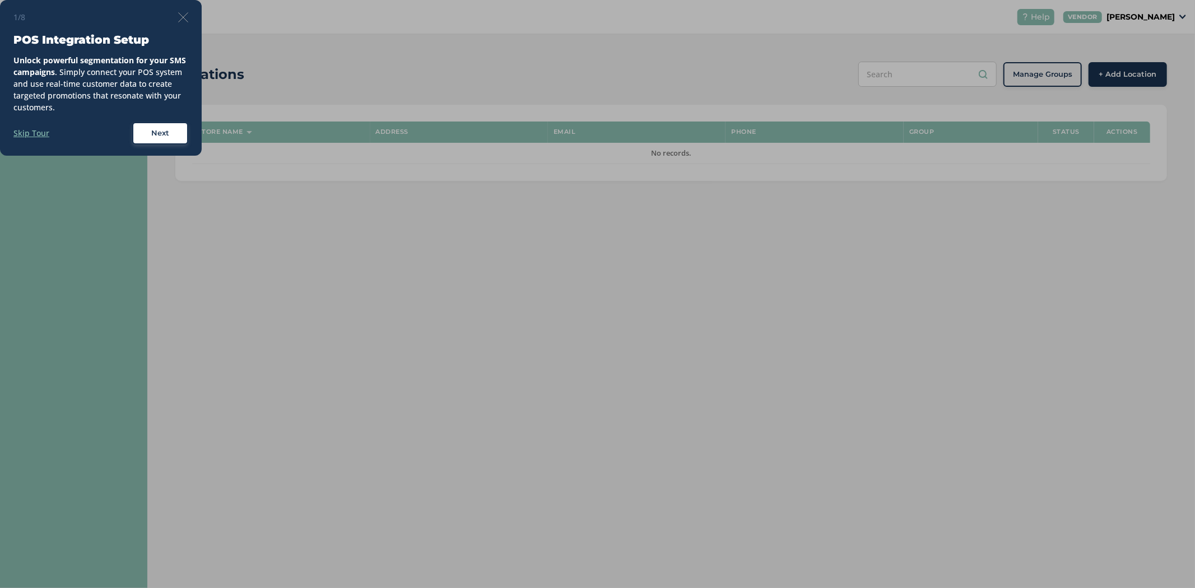
click at [192, 18] on div "1/8 POS Integration Setup Unlock powerful segmentation for your SMS campaigns .…" at bounding box center [101, 78] width 202 height 156
click at [182, 18] on img at bounding box center [183, 17] width 10 height 10
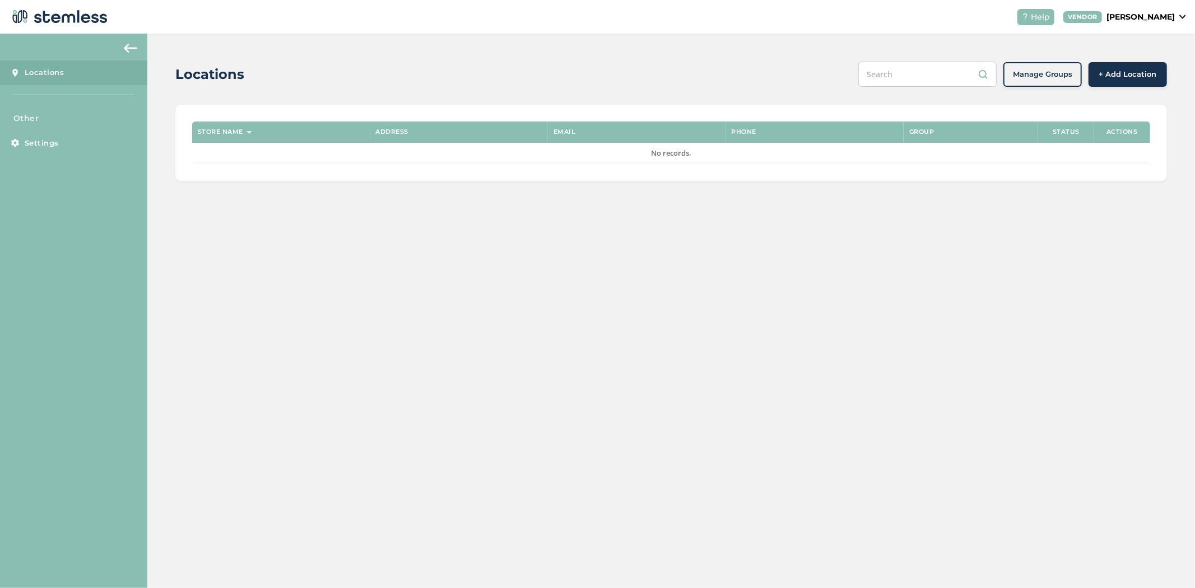
click at [1144, 18] on p "[PERSON_NAME]" at bounding box center [1141, 17] width 68 height 12
drag, startPoint x: 1119, startPoint y: 211, endPoint x: 1118, endPoint y: 106, distance: 104.2
click at [1119, 209] on div "Locations Manage Groups + Add Location Store name Address Email Phone Group Sta…" at bounding box center [671, 311] width 1048 height 555
click at [1117, 77] on span "+ Add Location" at bounding box center [1128, 74] width 58 height 11
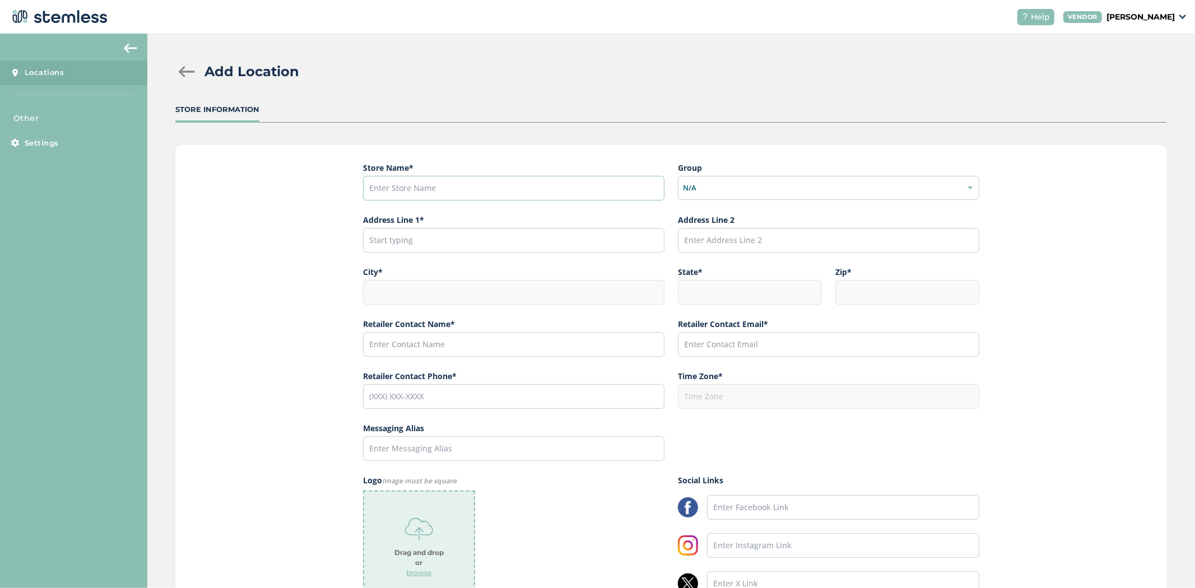
click at [432, 180] on input "text" at bounding box center [513, 188] width 301 height 25
paste input "The [GEOGRAPHIC_DATA]"
type input "The [GEOGRAPHIC_DATA]"
drag, startPoint x: 484, startPoint y: 240, endPoint x: 484, endPoint y: 231, distance: 8.4
click at [484, 239] on input "text" at bounding box center [513, 240] width 301 height 25
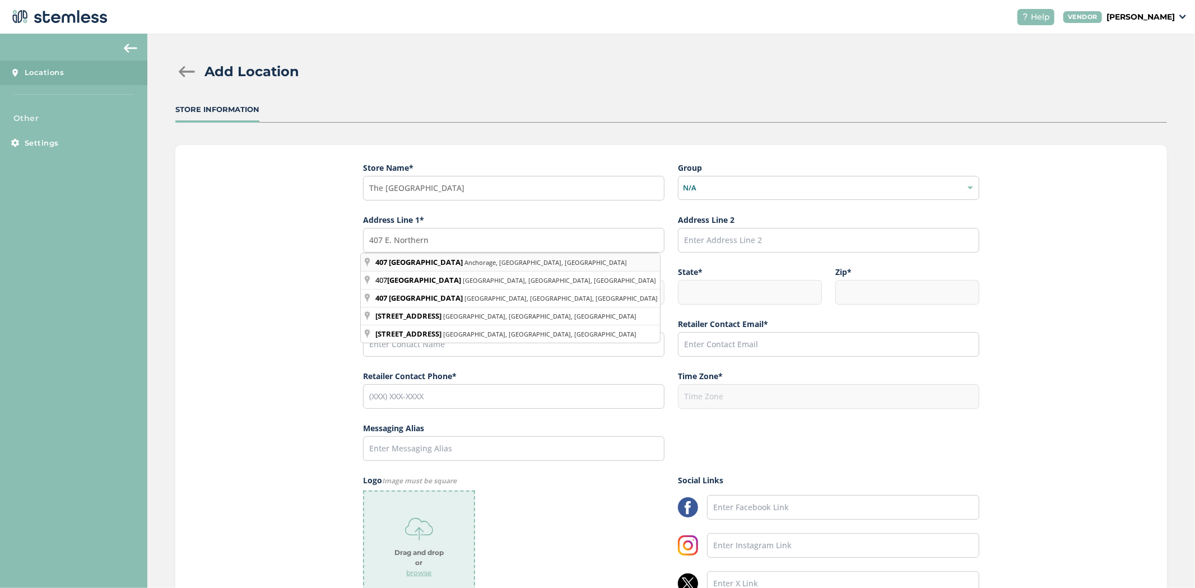
type input "407 East Northern Lights Boulevard, Anchorage, AK, USA"
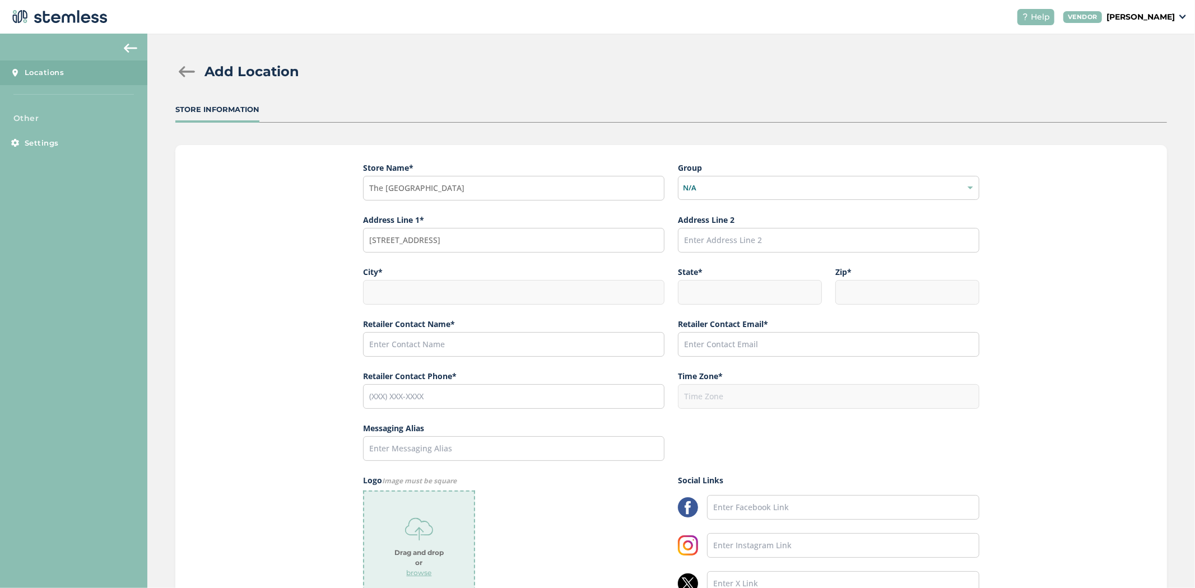
type input "Anchorage"
type input "AK"
type input "99503"
type input "America/Anchorage"
drag, startPoint x: 396, startPoint y: 355, endPoint x: 388, endPoint y: 354, distance: 8.5
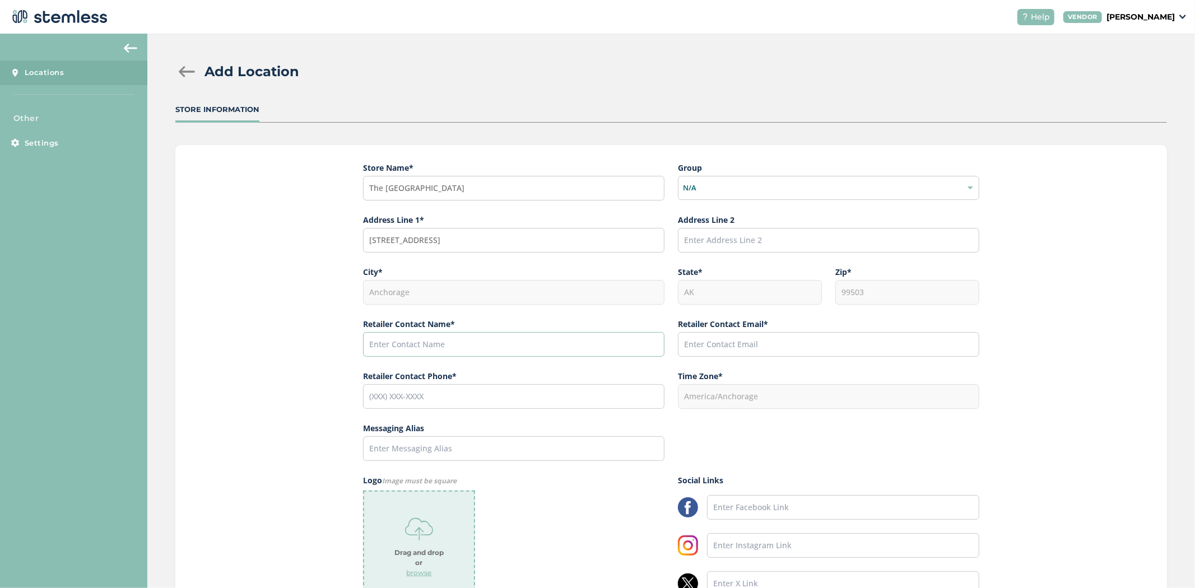
click at [396, 355] on input "text" at bounding box center [513, 344] width 301 height 25
paste input "[PERSON_NAME]"
type input "[PERSON_NAME]"
click at [764, 343] on input "text" at bounding box center [828, 344] width 301 height 25
paste input "[EMAIL_ADDRESS][DOMAIN_NAME]"
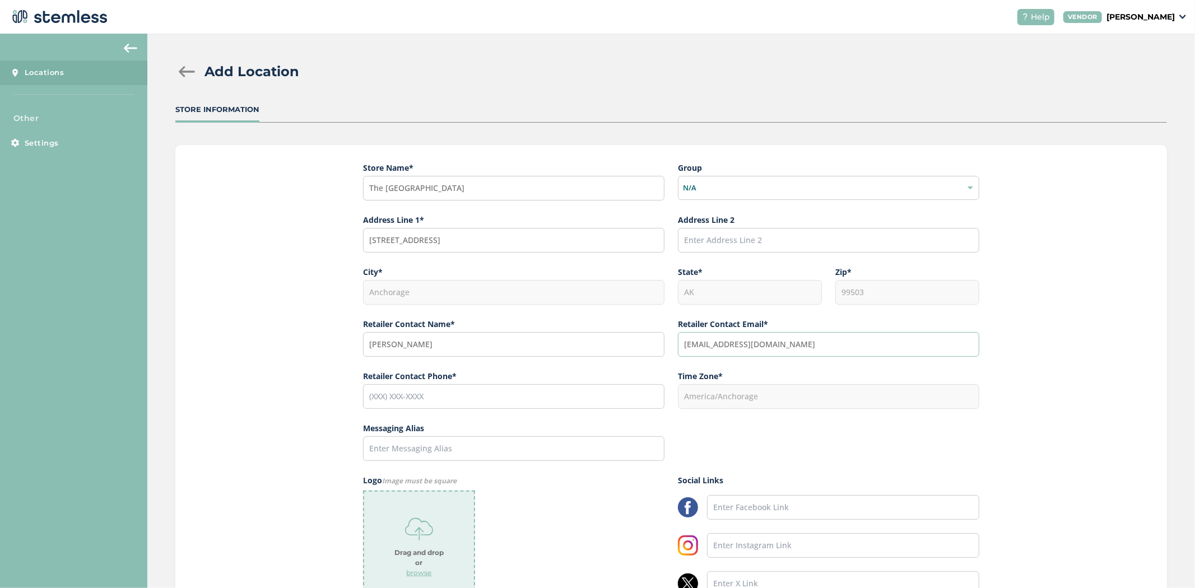
type input "[EMAIL_ADDRESS][DOMAIN_NAME]"
click at [482, 396] on input "tel" at bounding box center [513, 396] width 301 height 25
paste input "[PHONE_NUMBER]"
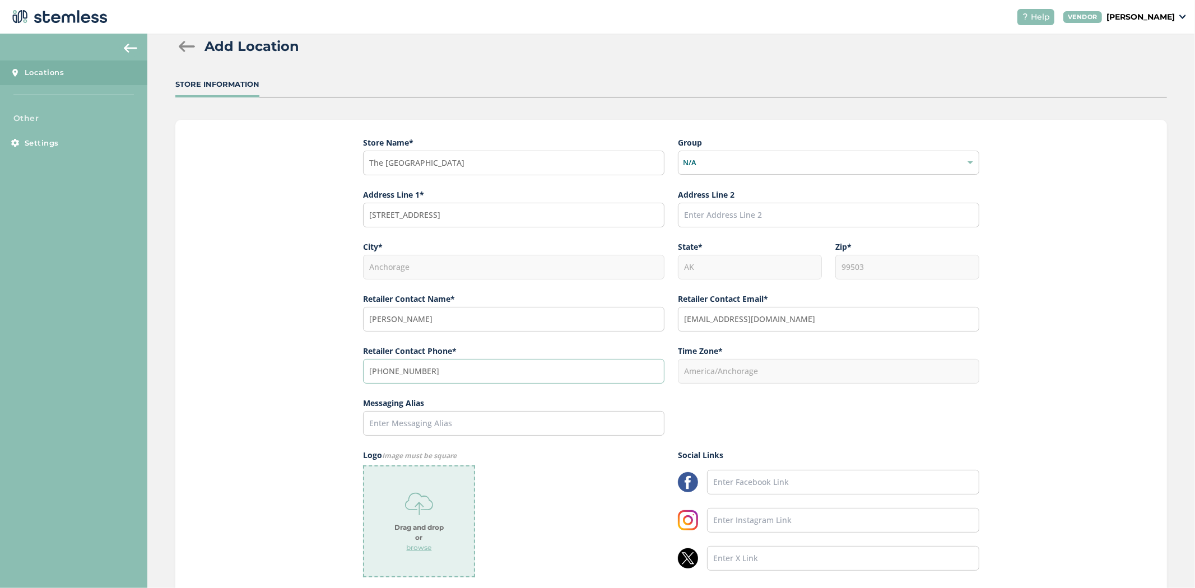
scroll to position [144, 0]
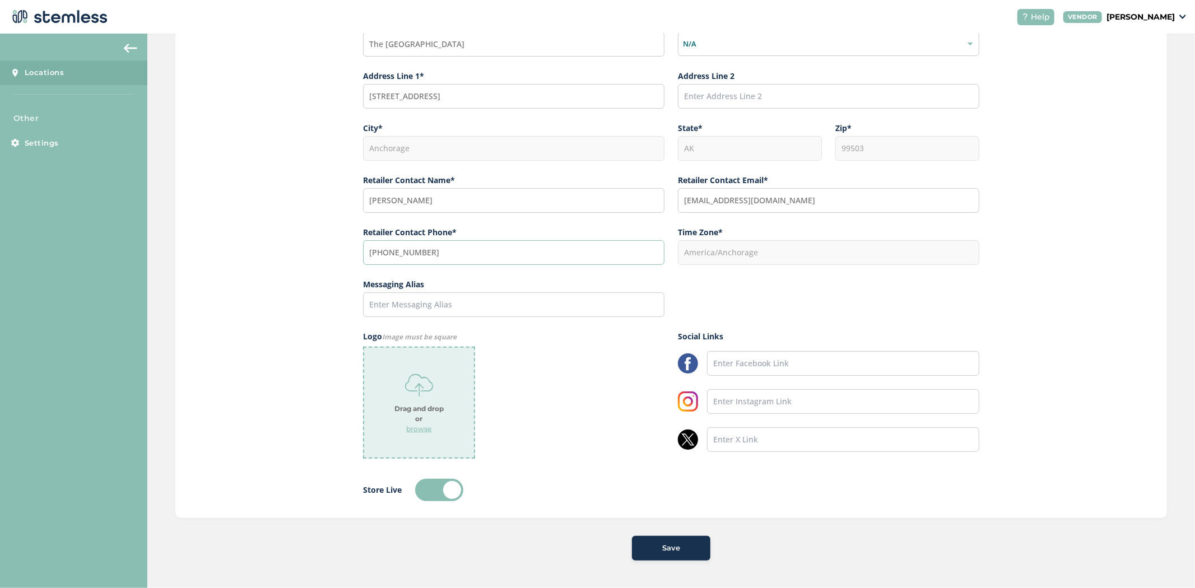
type input "[PHONE_NUMBER]"
click at [417, 434] on div "Drag and drop or browse" at bounding box center [419, 403] width 112 height 112
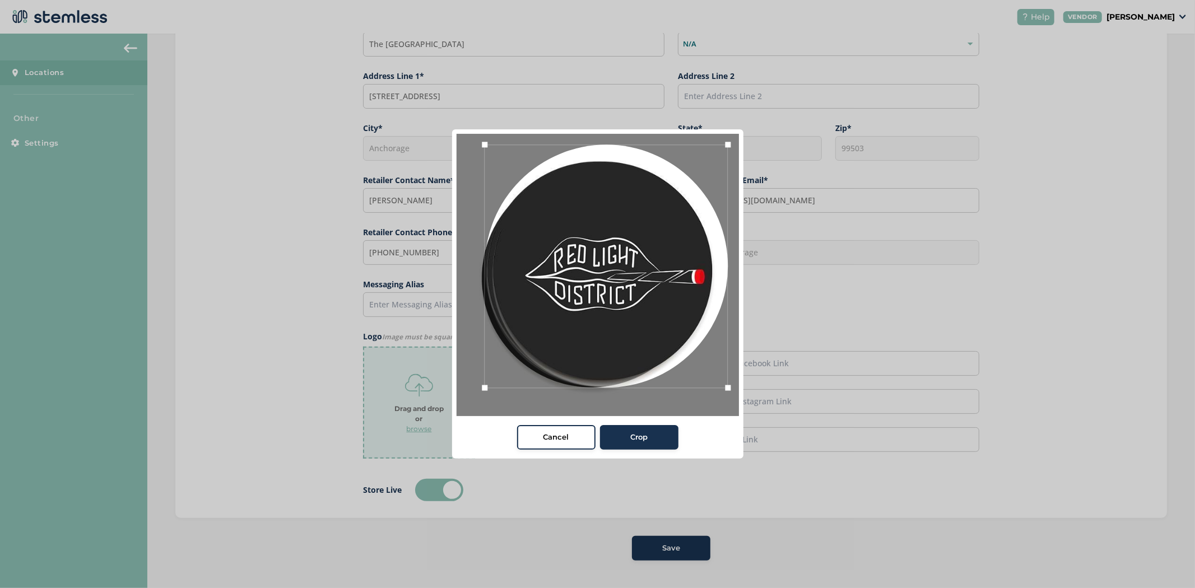
drag, startPoint x: 713, startPoint y: 160, endPoint x: 731, endPoint y: 156, distance: 17.9
click at [728, 156] on div at bounding box center [606, 266] width 243 height 243
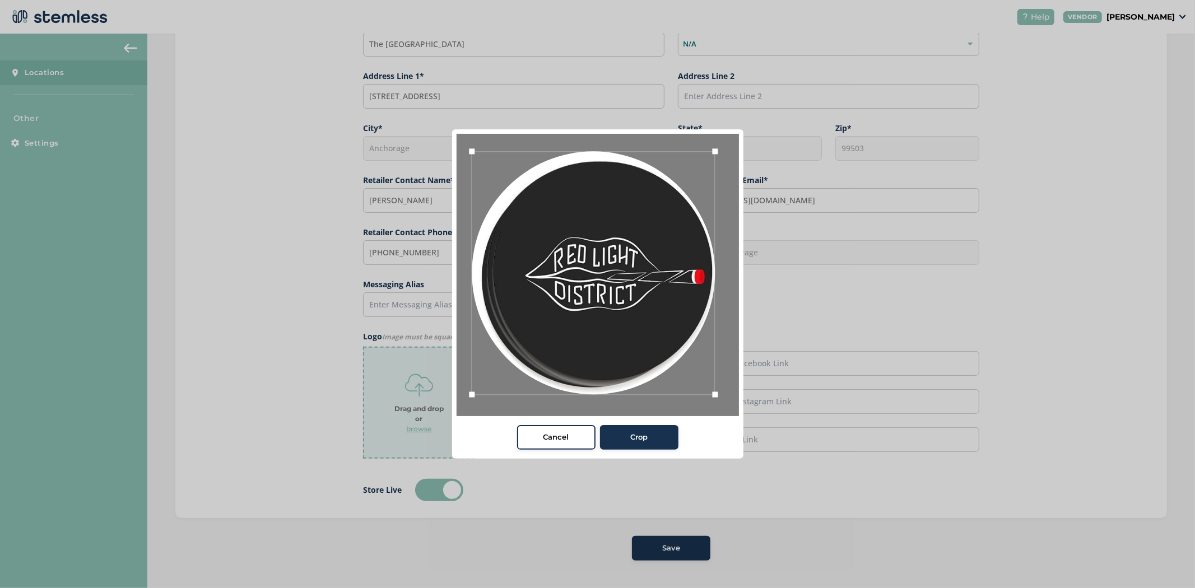
drag, startPoint x: 668, startPoint y: 204, endPoint x: 656, endPoint y: 211, distance: 14.5
click at [656, 211] on div at bounding box center [593, 272] width 243 height 243
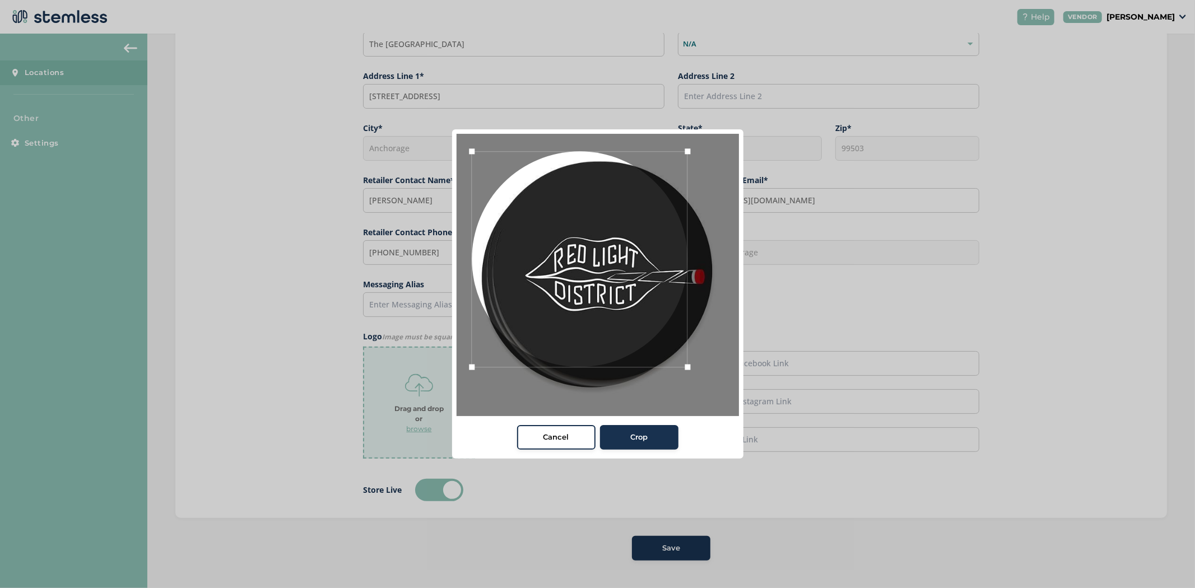
drag, startPoint x: 714, startPoint y: 395, endPoint x: 680, endPoint y: 374, distance: 40.3
click at [680, 374] on div at bounding box center [598, 275] width 282 height 282
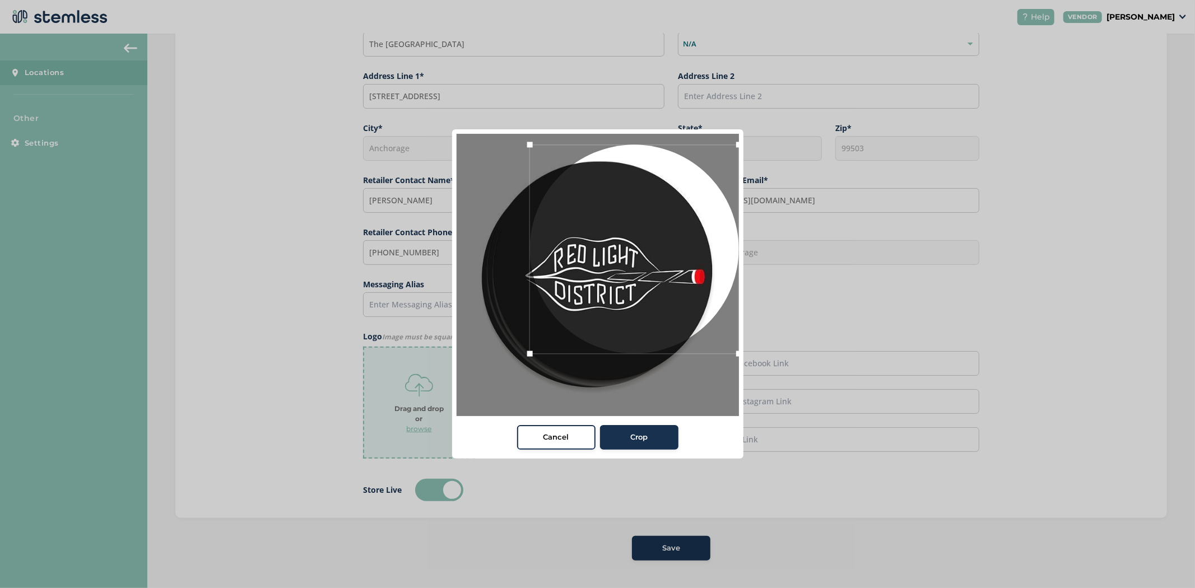
drag, startPoint x: 600, startPoint y: 327, endPoint x: 676, endPoint y: 320, distance: 76.5
click at [676, 320] on div at bounding box center [633, 249] width 209 height 209
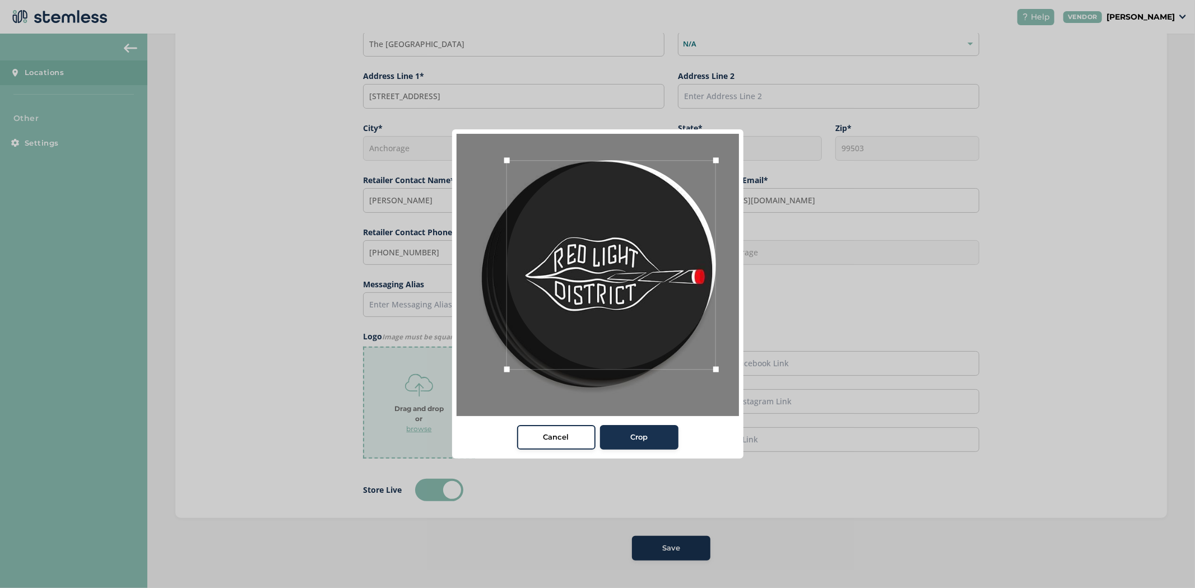
drag, startPoint x: 670, startPoint y: 287, endPoint x: 647, endPoint y: 303, distance: 27.8
click at [647, 303] on div at bounding box center [611, 264] width 209 height 209
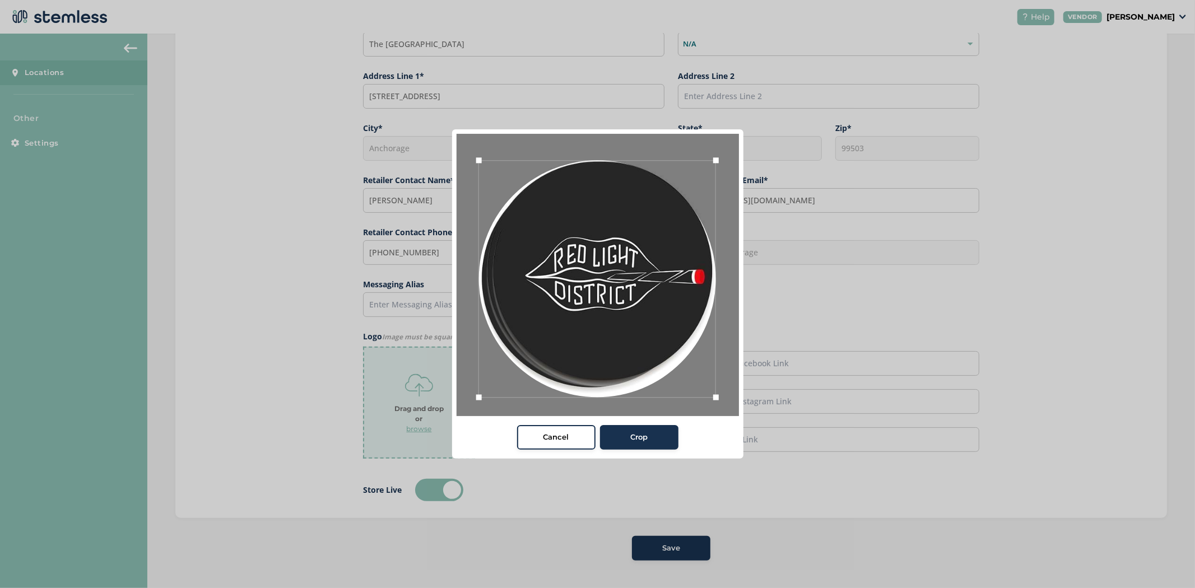
drag, startPoint x: 509, startPoint y: 371, endPoint x: 481, endPoint y: 379, distance: 28.9
click at [481, 379] on div at bounding box center [597, 278] width 237 height 237
click at [565, 335] on div at bounding box center [597, 274] width 237 height 237
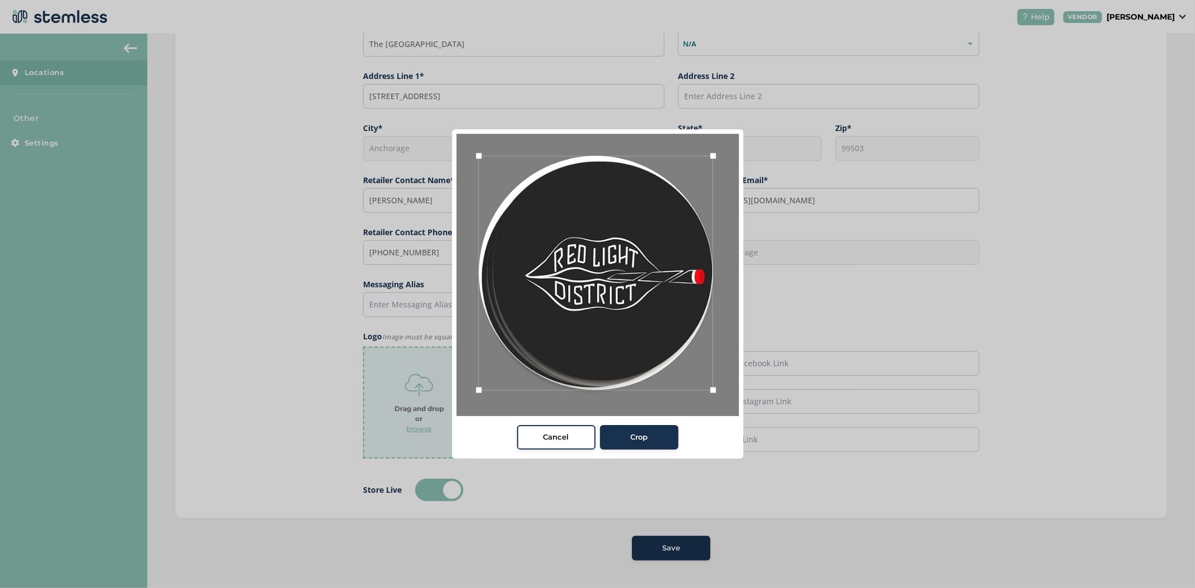
click at [707, 388] on div at bounding box center [713, 390] width 17 height 17
click at [660, 362] on div at bounding box center [597, 276] width 234 height 234
click at [630, 436] on span "Crop" at bounding box center [638, 437] width 17 height 11
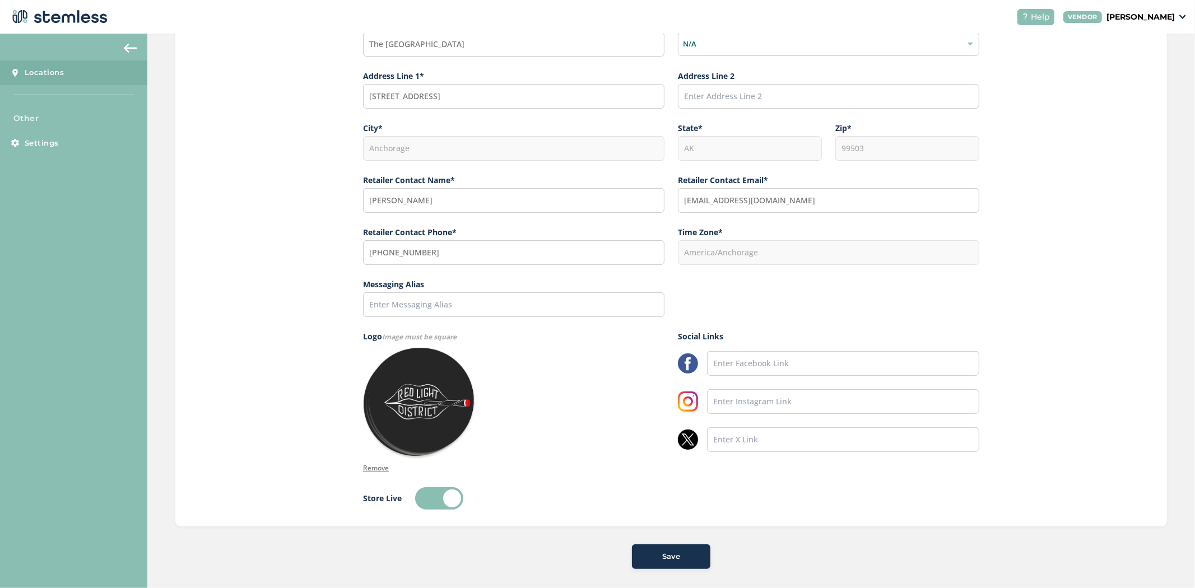
click at [674, 552] on span "Save" at bounding box center [671, 556] width 18 height 11
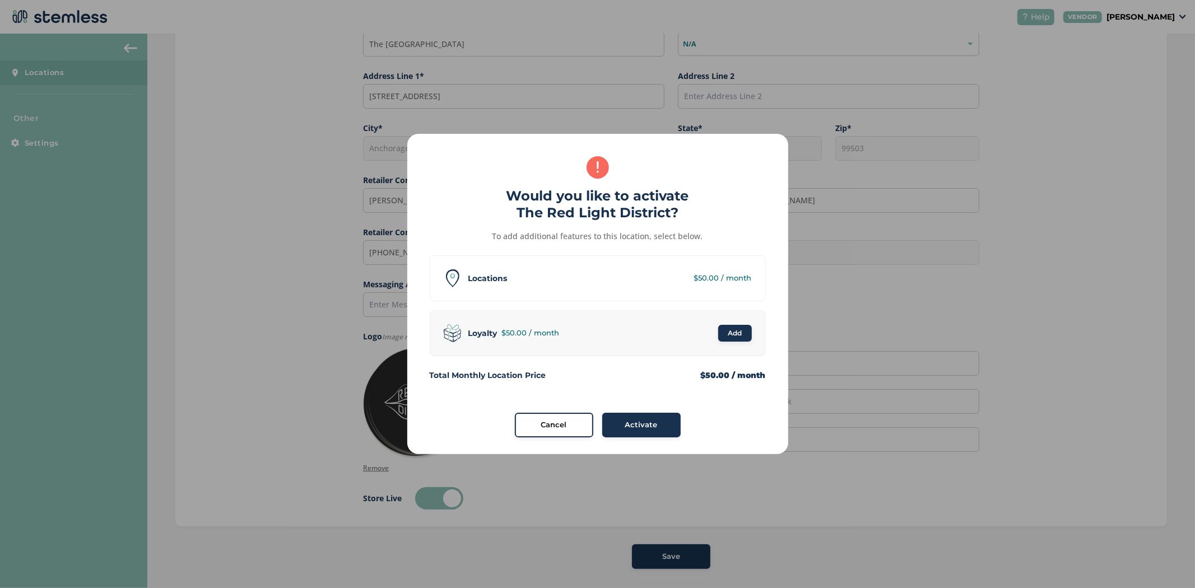
click at [640, 421] on span "Activate" at bounding box center [641, 425] width 32 height 11
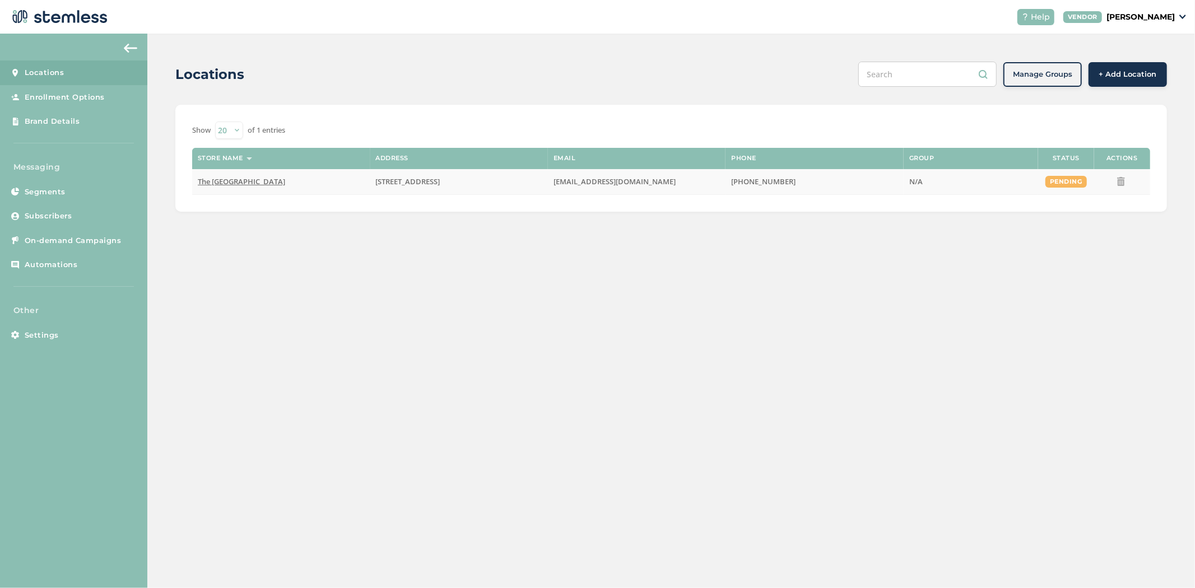
click at [250, 185] on span "The [GEOGRAPHIC_DATA]" at bounding box center [241, 181] width 87 height 10
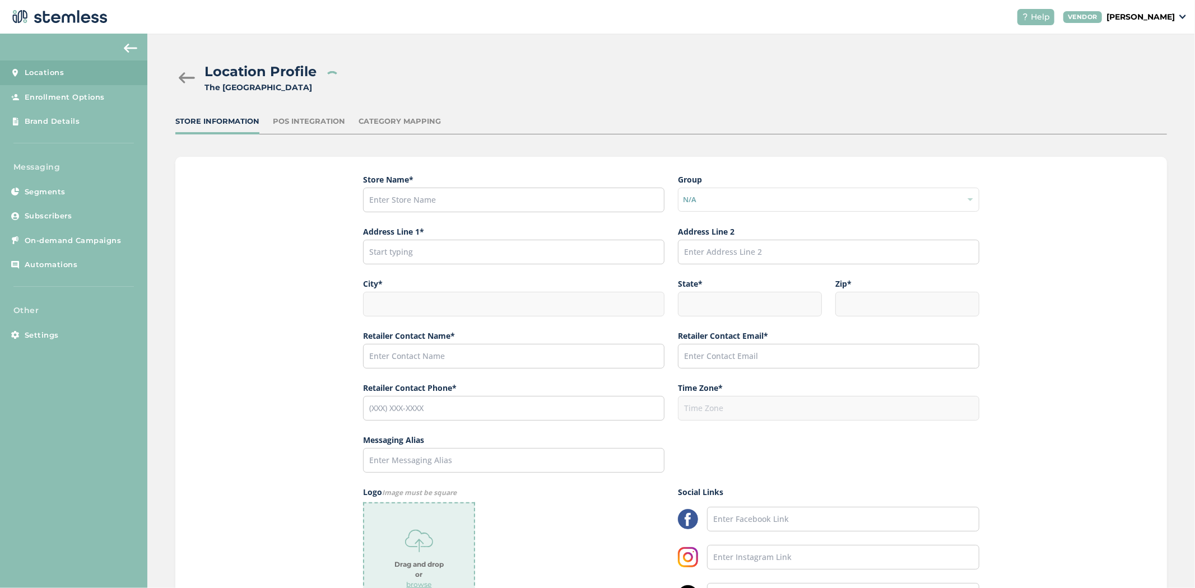
type input "The [GEOGRAPHIC_DATA]"
type input "[STREET_ADDRESS]"
type input "Anchorage"
type input "AK"
type input "99503"
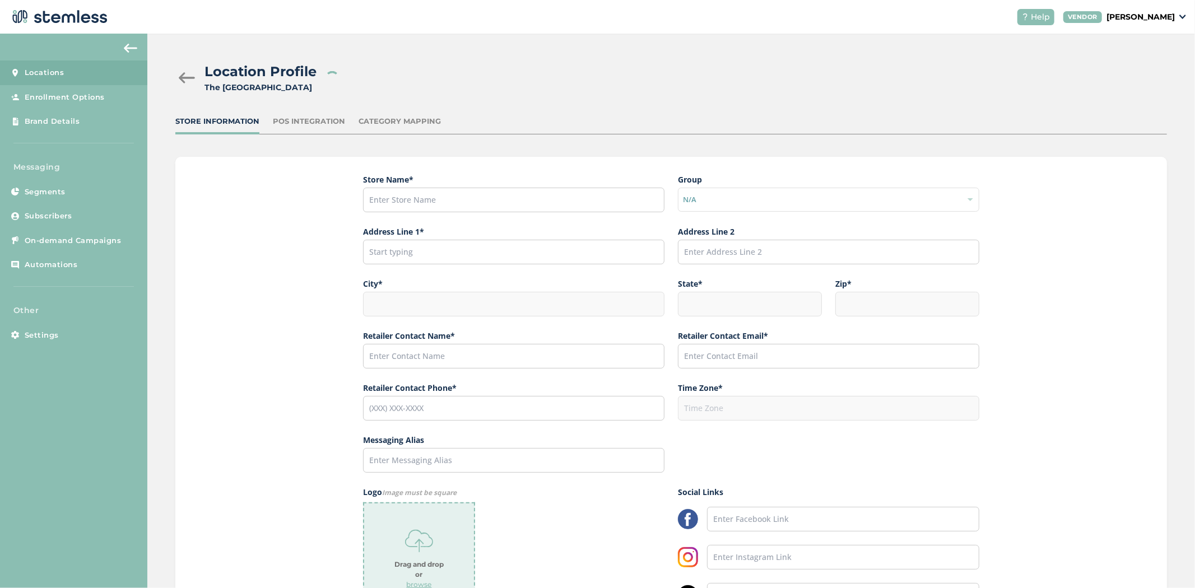
type input "[PERSON_NAME]"
type input "[EMAIL_ADDRESS][DOMAIN_NAME]"
type input "[PHONE_NUMBER]"
type input "America/Anchorage"
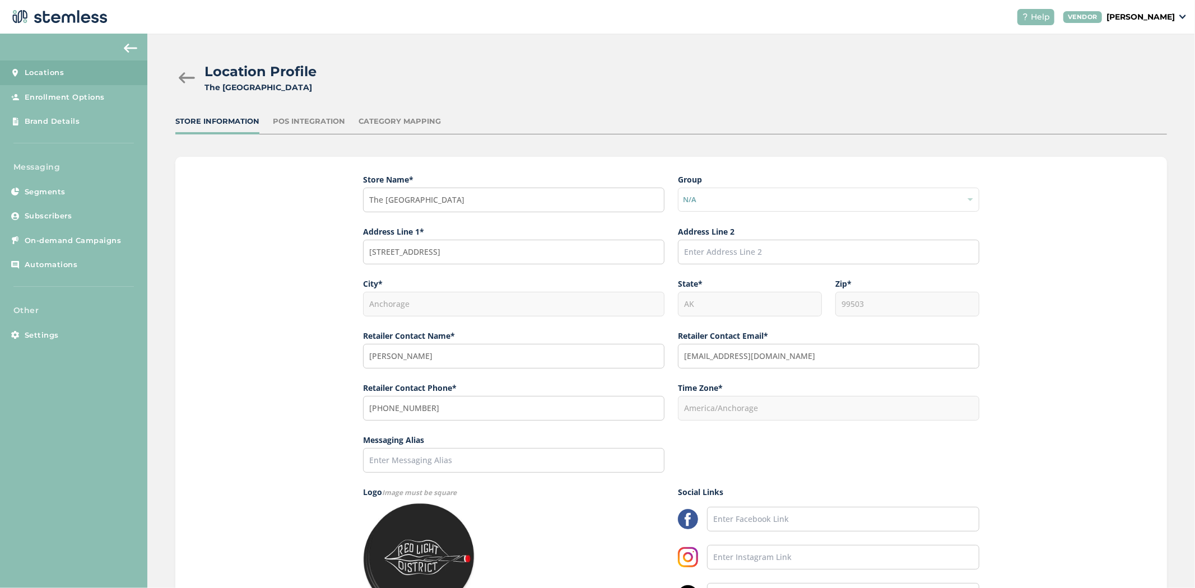
click at [305, 116] on div "POS Integration" at bounding box center [309, 121] width 72 height 11
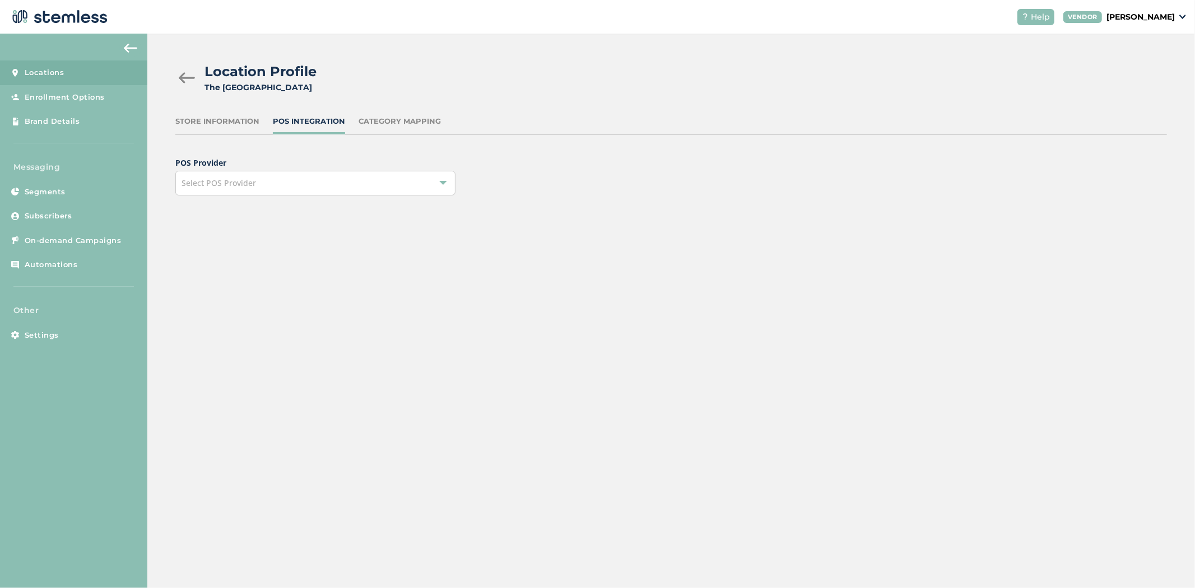
click at [355, 189] on div "Select POS Provider" at bounding box center [315, 183] width 280 height 25
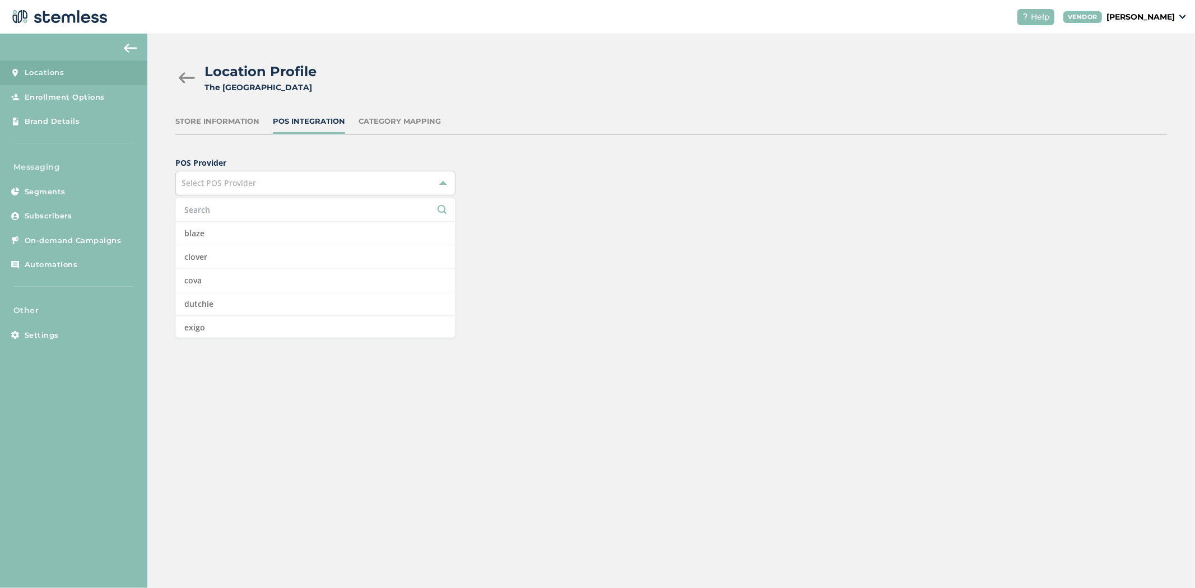
click at [264, 207] on input "text" at bounding box center [315, 210] width 262 height 12
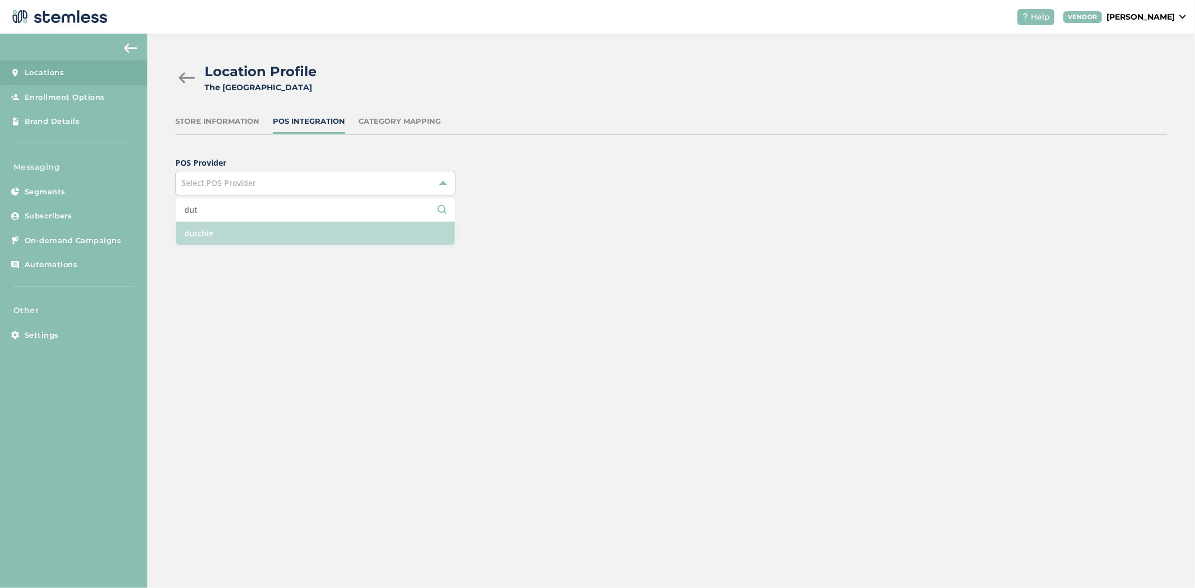
type input "dut"
click at [225, 240] on li "dutchie" at bounding box center [315, 233] width 279 height 23
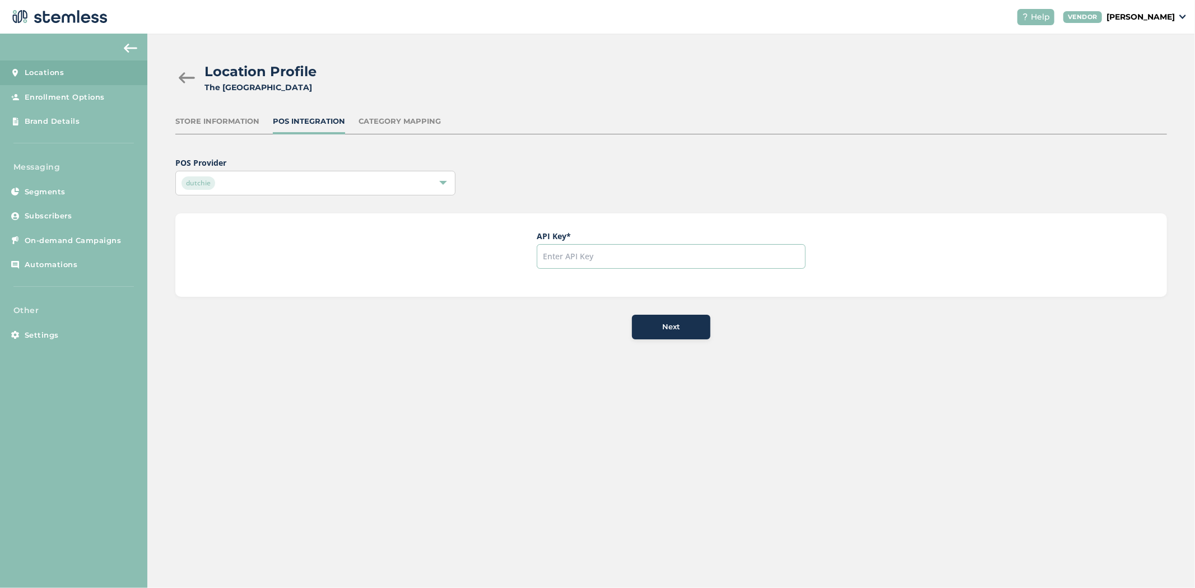
click at [661, 253] on input "text" at bounding box center [671, 256] width 269 height 25
paste input "974db811c13346b8a4e5c26e23f0f4e2"
type input "974db811c13346b8a4e5c26e23f0f4e2"
click at [675, 342] on div "Location Profile The Red Light District Store Information POS Integration Categ…" at bounding box center [671, 201] width 1048 height 334
click at [677, 328] on span "Next" at bounding box center [671, 327] width 18 height 11
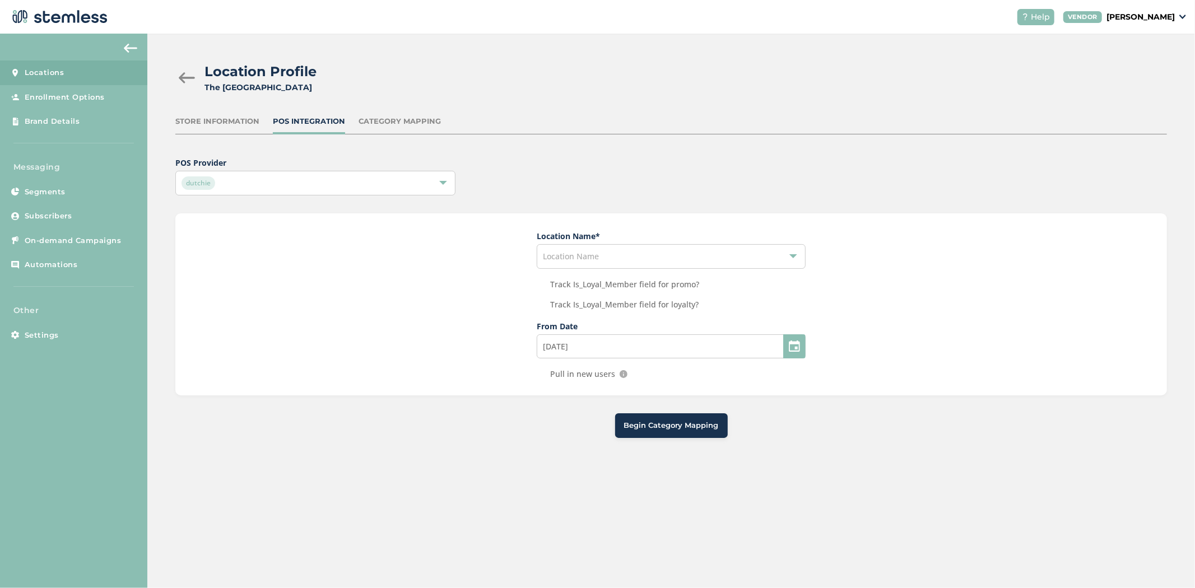
click at [578, 255] on span "Location Name" at bounding box center [571, 256] width 56 height 11
click at [591, 287] on li "Red Light District Dispensary" at bounding box center [671, 283] width 268 height 23
click at [540, 374] on input "Pull in new users" at bounding box center [541, 374] width 9 height 9
checkbox input "true"
click at [588, 348] on input "09/26/2025" at bounding box center [671, 347] width 269 height 24
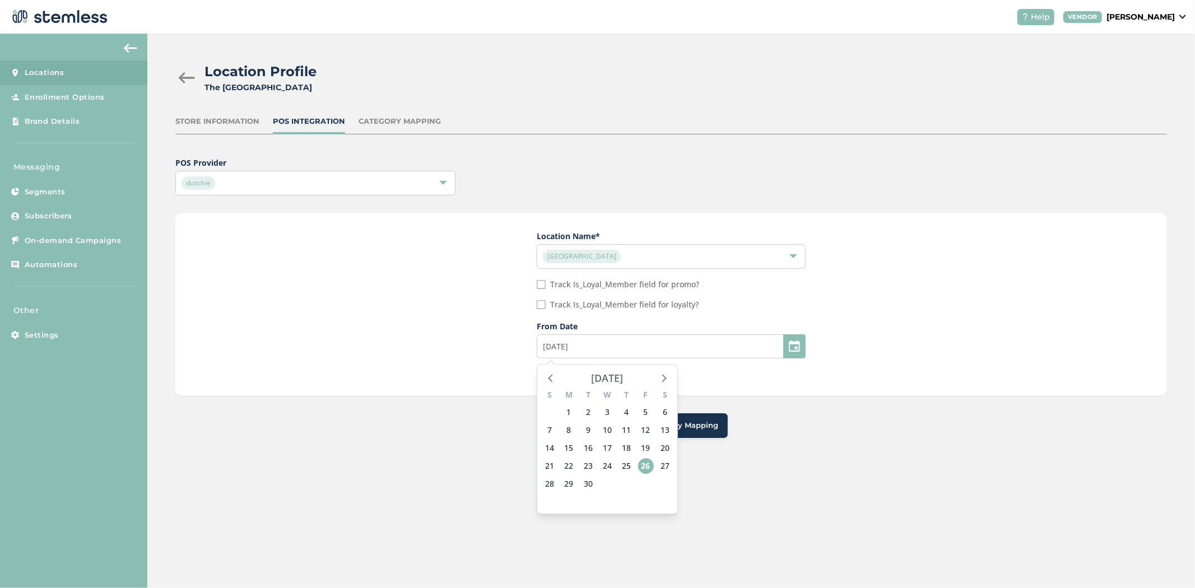
click at [592, 380] on div "September 2025" at bounding box center [608, 378] width 32 height 16
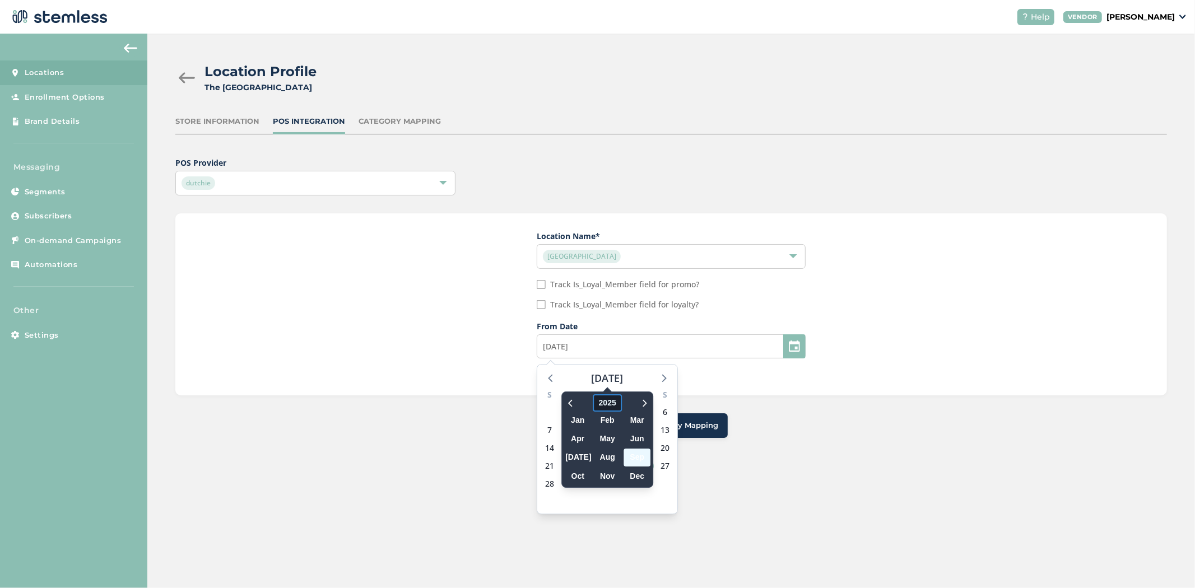
click at [611, 406] on span "2025" at bounding box center [607, 402] width 29 height 17
click at [631, 456] on span "2024" at bounding box center [644, 457] width 27 height 17
click at [635, 459] on span "Sep" at bounding box center [637, 457] width 27 height 17
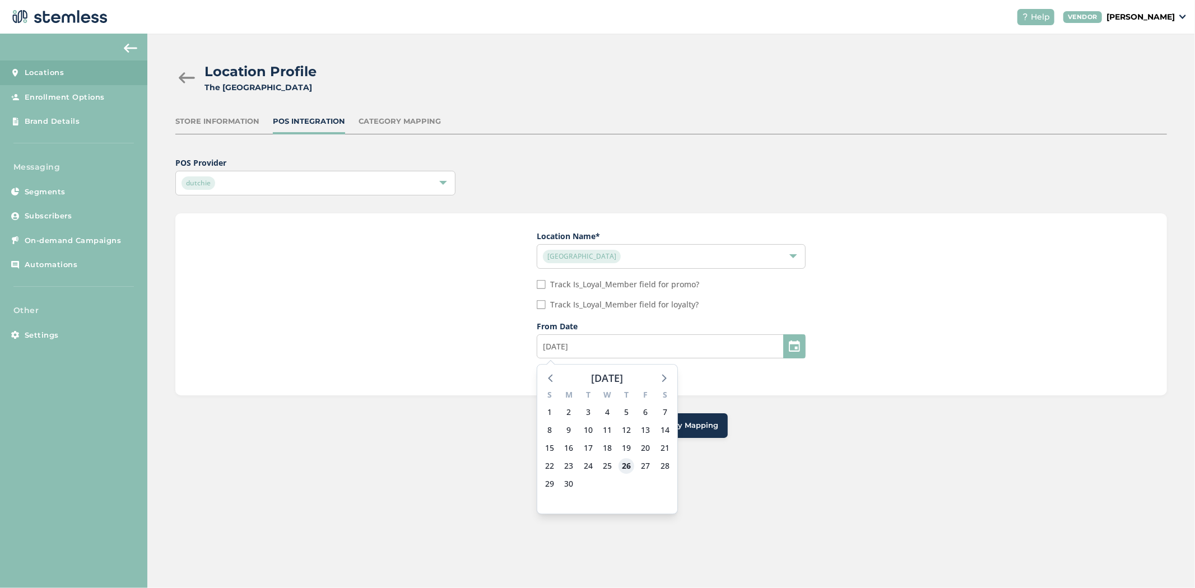
click at [630, 466] on span "26" at bounding box center [627, 466] width 16 height 16
click at [652, 429] on span "Begin Category Mapping" at bounding box center [671, 425] width 95 height 11
type input "09/25/2024"
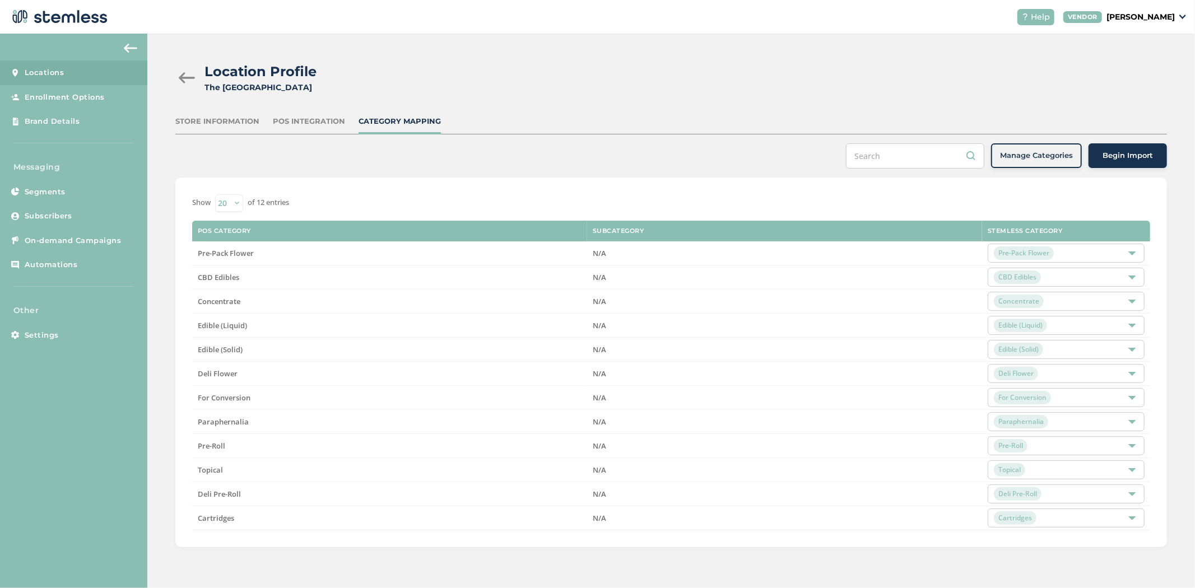
click at [1125, 157] on span "Begin Import" at bounding box center [1128, 155] width 50 height 11
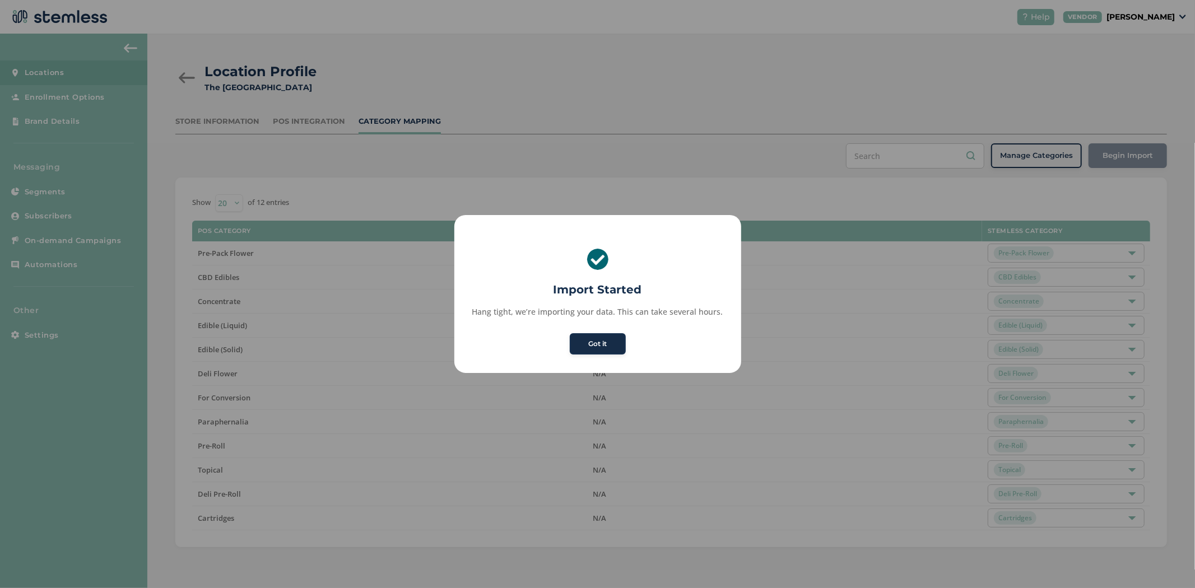
click at [603, 347] on button "Got it" at bounding box center [598, 343] width 56 height 21
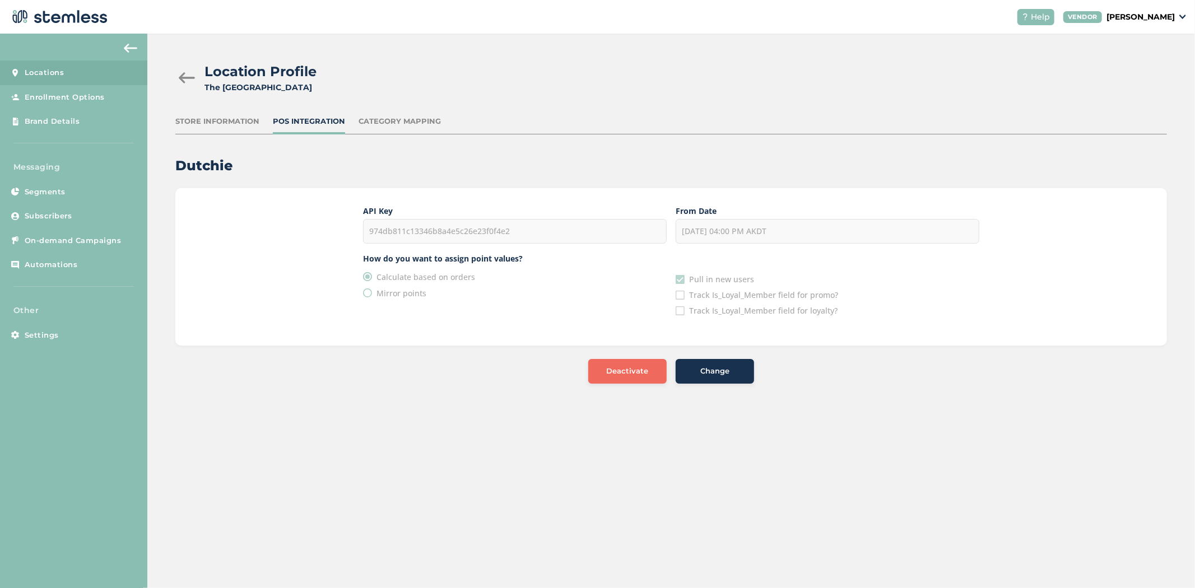
click at [51, 72] on span "Locations" at bounding box center [45, 72] width 40 height 11
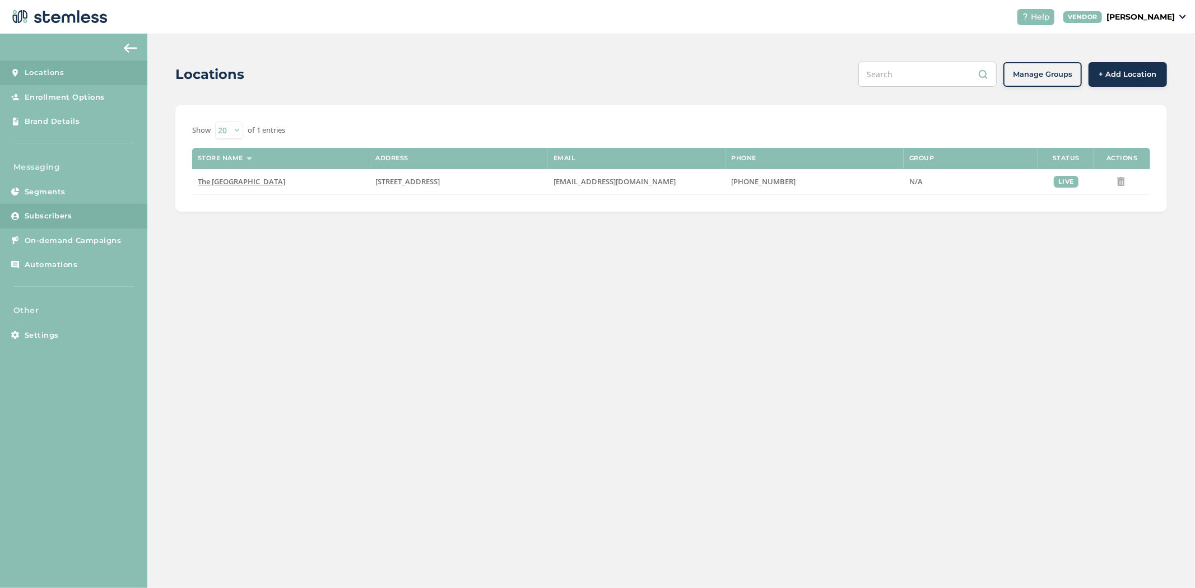
click at [38, 215] on span "Subscribers" at bounding box center [49, 216] width 48 height 11
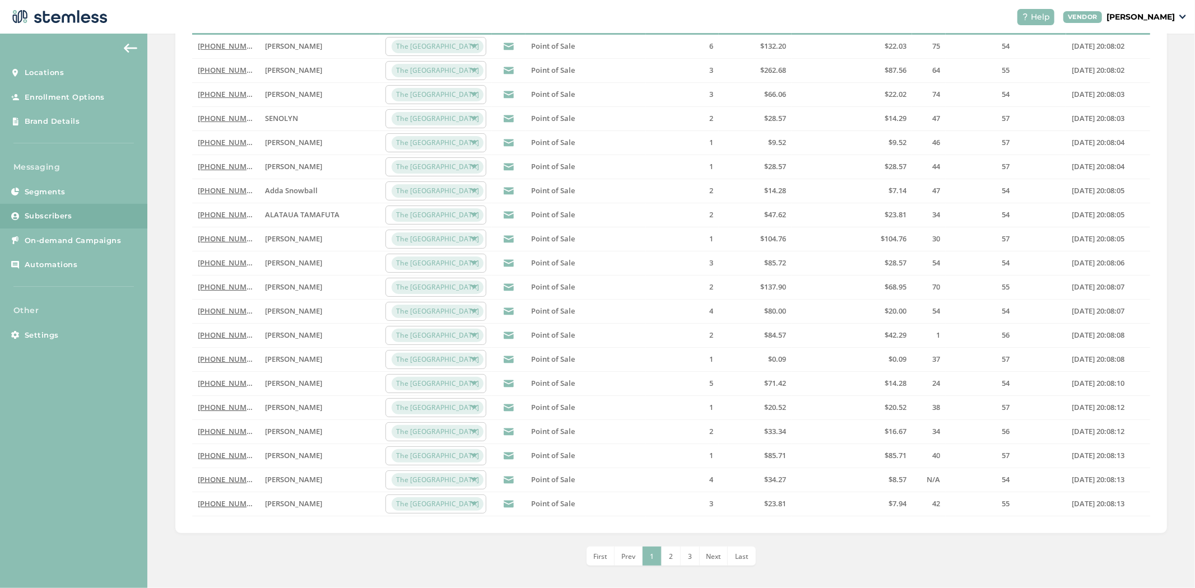
scroll to position [172, 0]
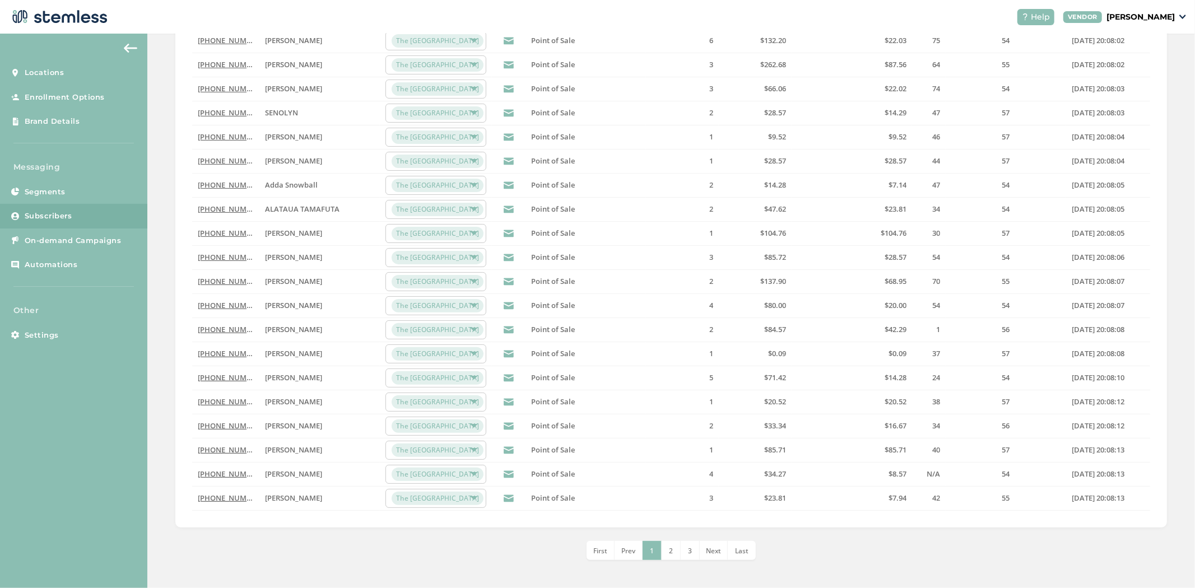
click at [745, 555] on li "Last" at bounding box center [742, 550] width 28 height 19
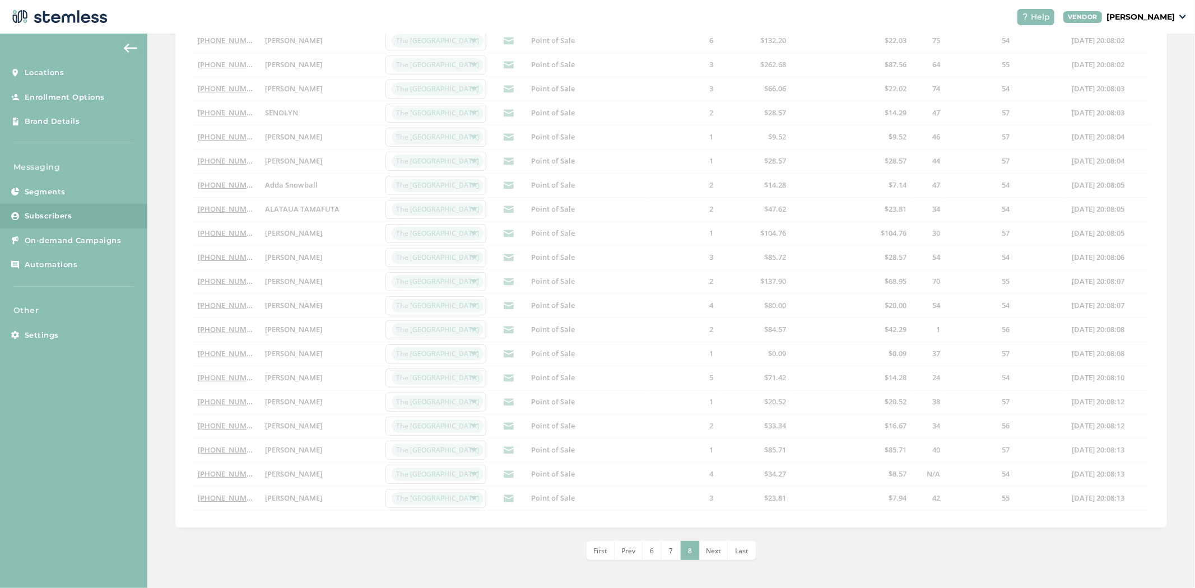
scroll to position [51, 0]
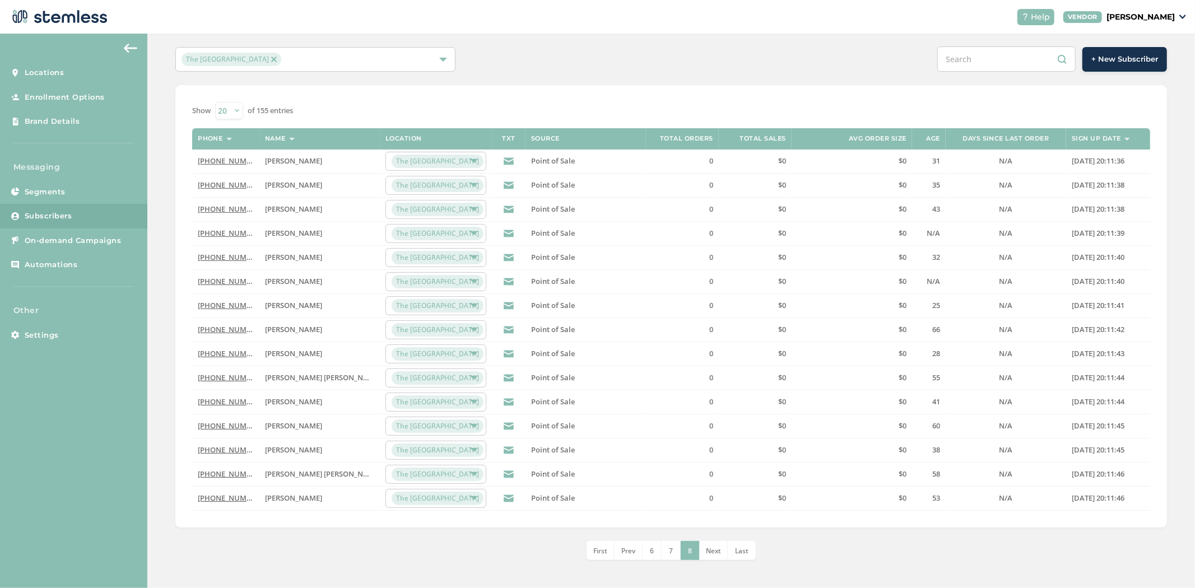
click at [664, 551] on li "7" at bounding box center [671, 550] width 19 height 19
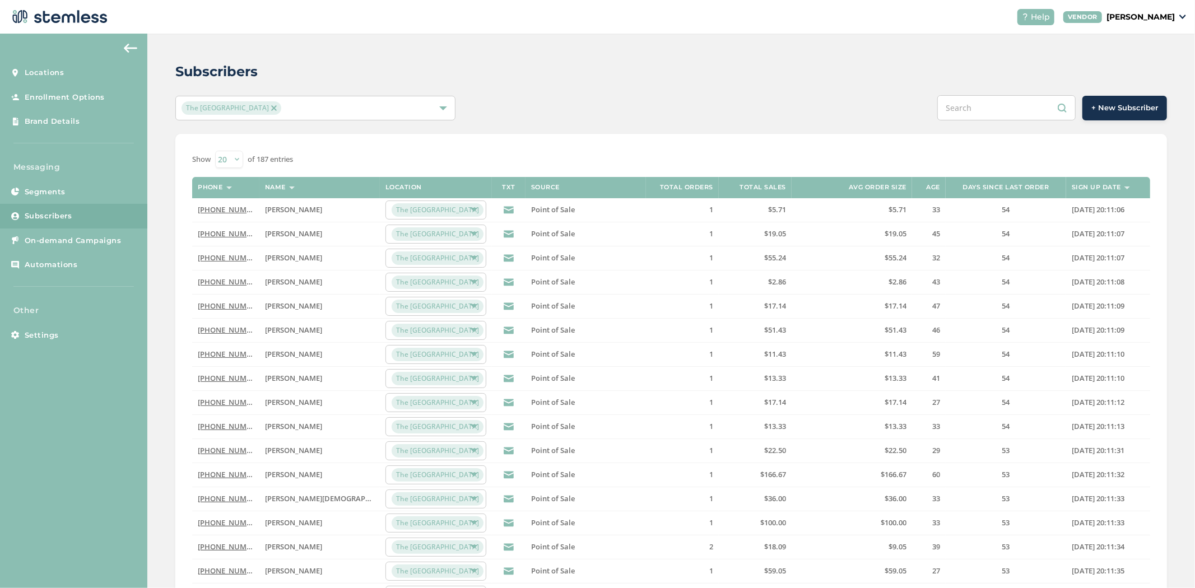
scroll to position [172, 0]
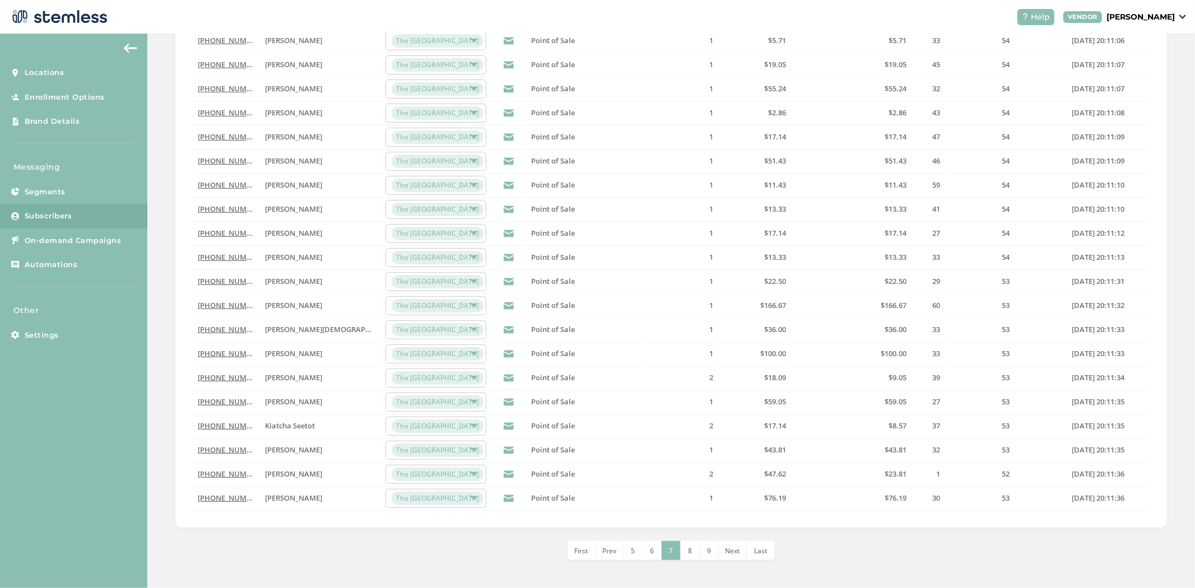
click at [650, 554] on span "6" at bounding box center [652, 551] width 4 height 10
click at [662, 547] on li "6" at bounding box center [671, 550] width 19 height 19
click at [654, 551] on li "5" at bounding box center [652, 550] width 19 height 19
click at [654, 551] on li "4" at bounding box center [652, 550] width 19 height 19
click at [651, 552] on span "3" at bounding box center [652, 551] width 4 height 10
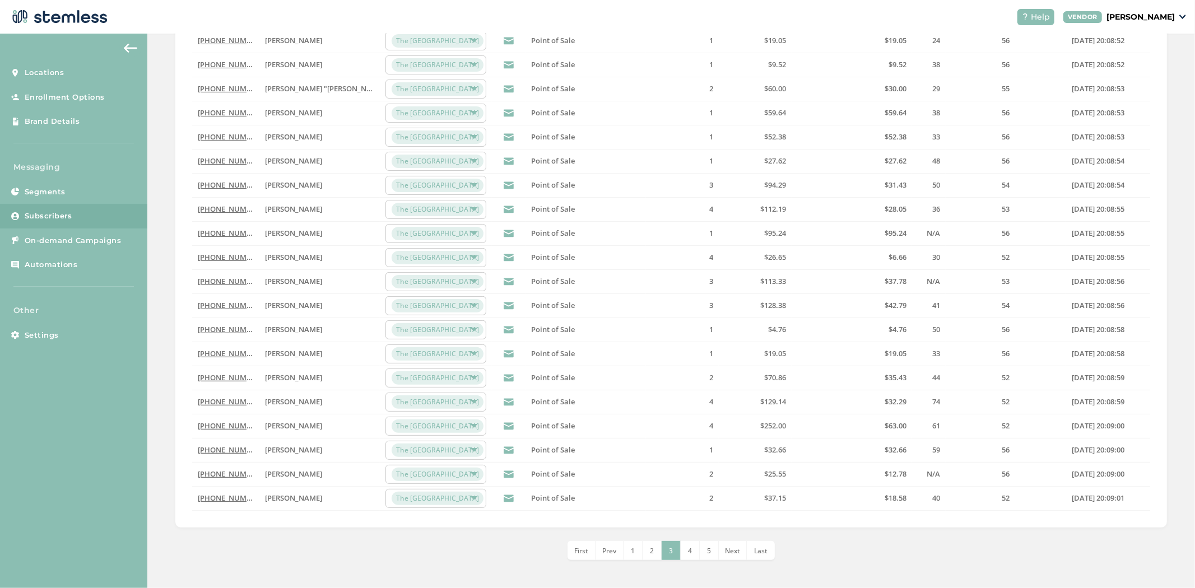
click at [645, 552] on li "2" at bounding box center [652, 550] width 19 height 19
click at [634, 550] on li "1" at bounding box center [642, 550] width 19 height 19
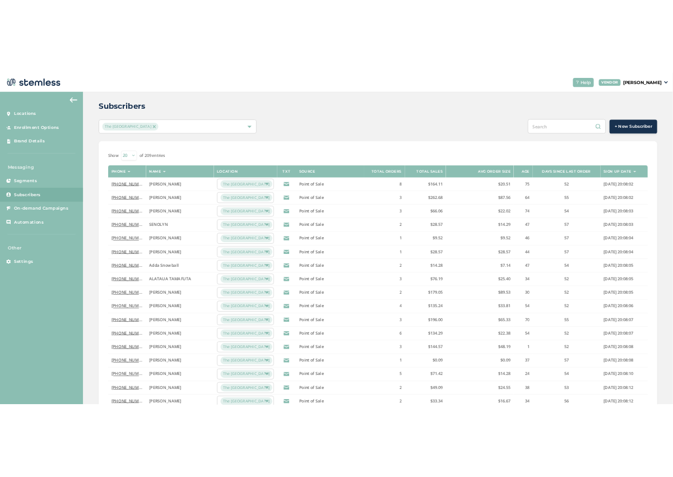
scroll to position [0, 0]
